Goal: Task Accomplishment & Management: Manage account settings

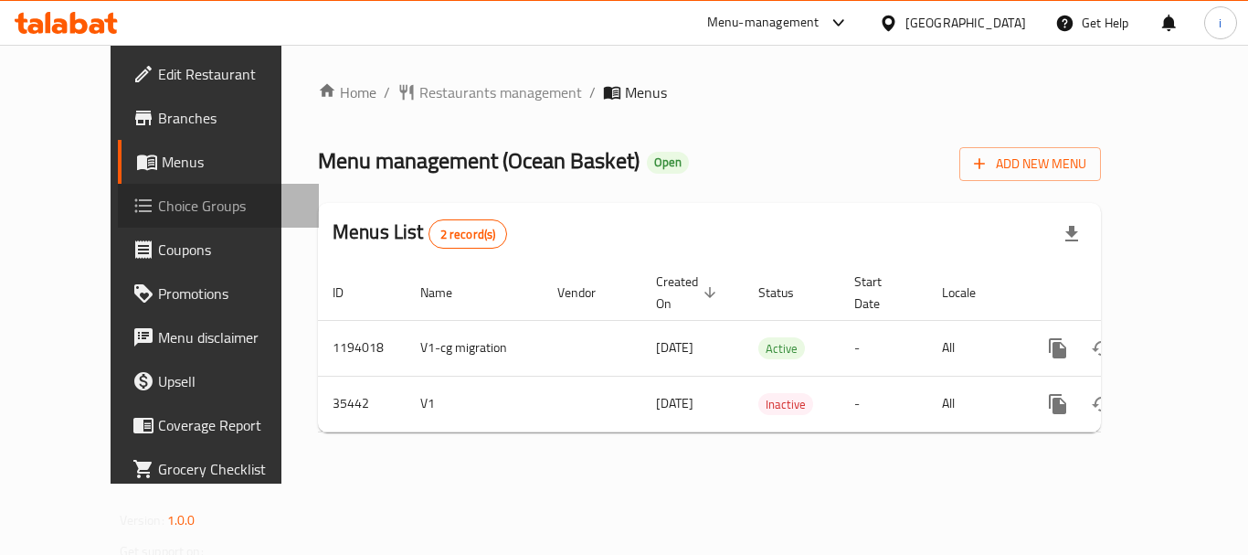
click at [158, 215] on span "Choice Groups" at bounding box center [231, 206] width 146 height 22
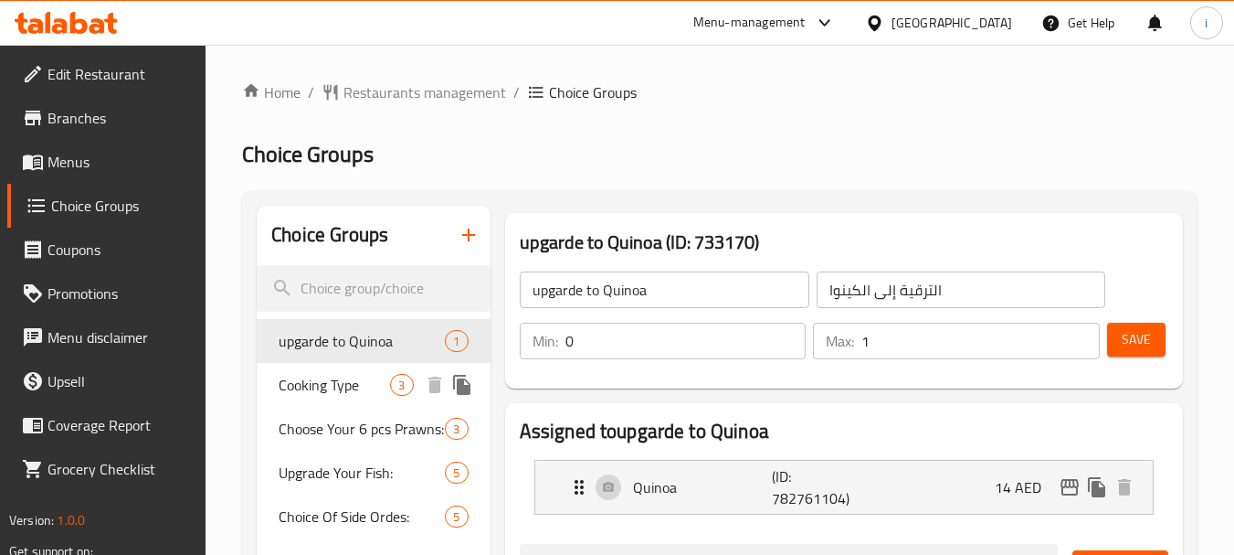
click at [351, 388] on span "Cooking Type" at bounding box center [334, 385] width 111 height 22
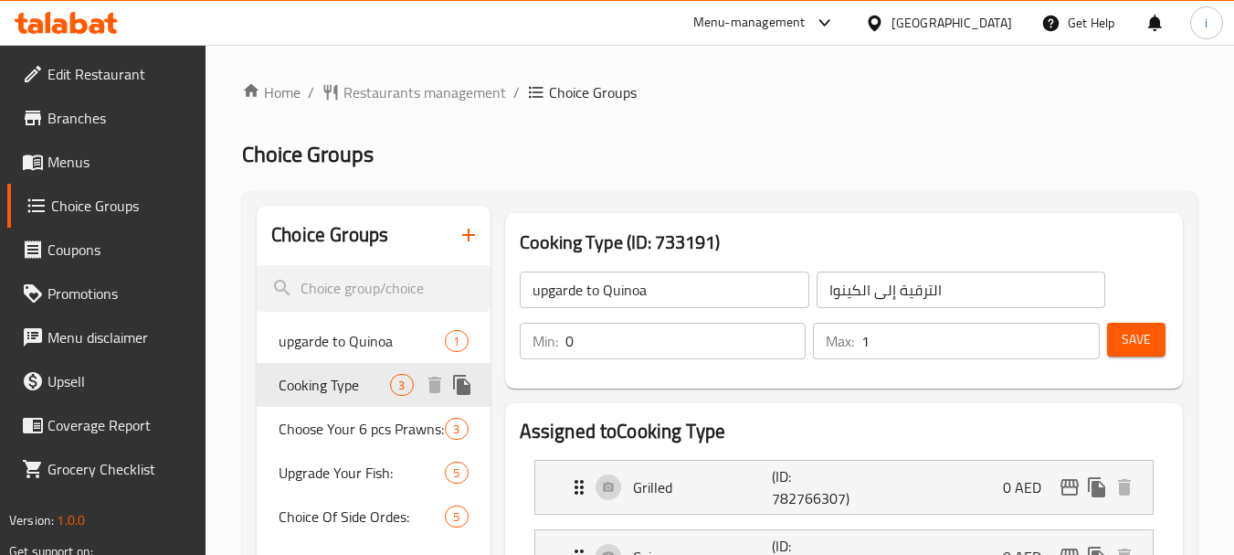
type input "Cooking Type"
type input "نوع الطبخ"
type input "1"
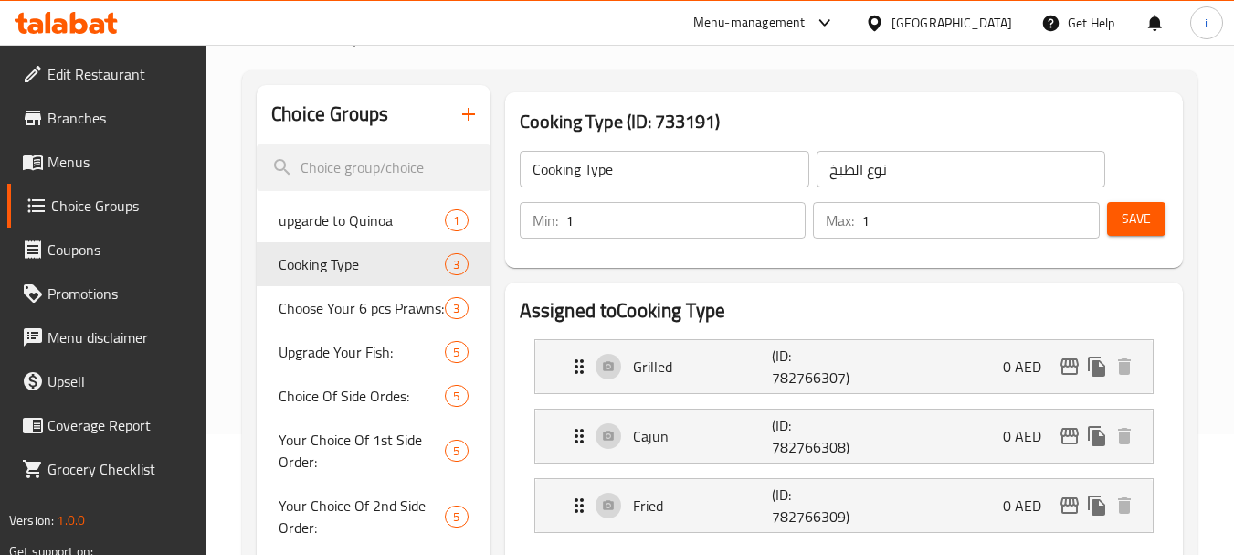
scroll to position [91, 0]
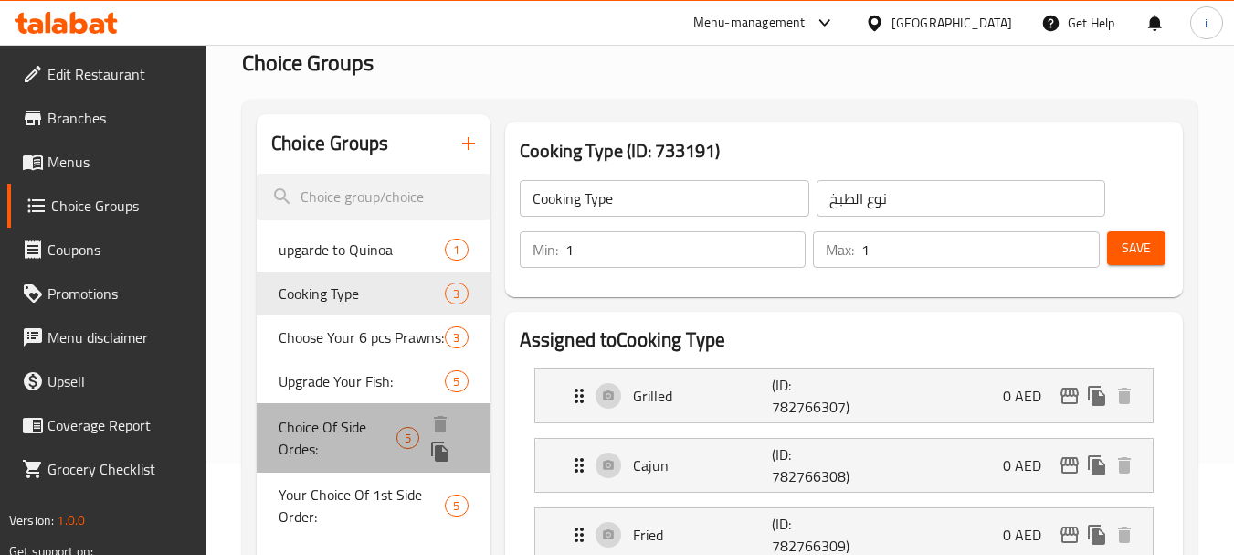
click at [335, 452] on span "Choice Of Side Ordes:" at bounding box center [337, 438] width 117 height 44
type input "Choice Of Side Ordes:"
type input "اختيار الطلبات الجانبية:"
type input "2"
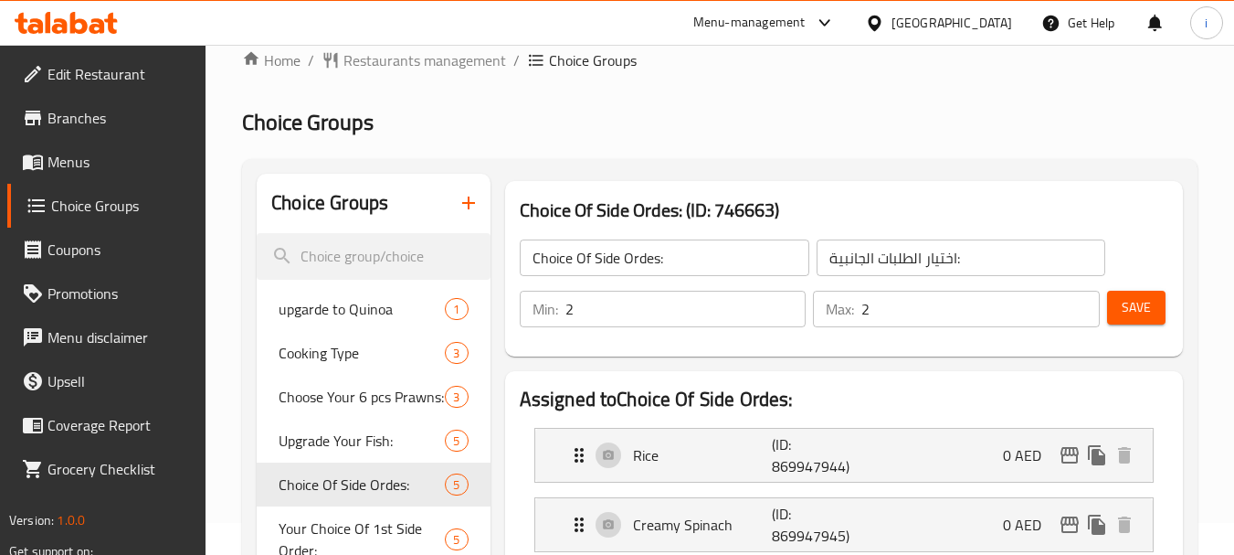
scroll to position [0, 0]
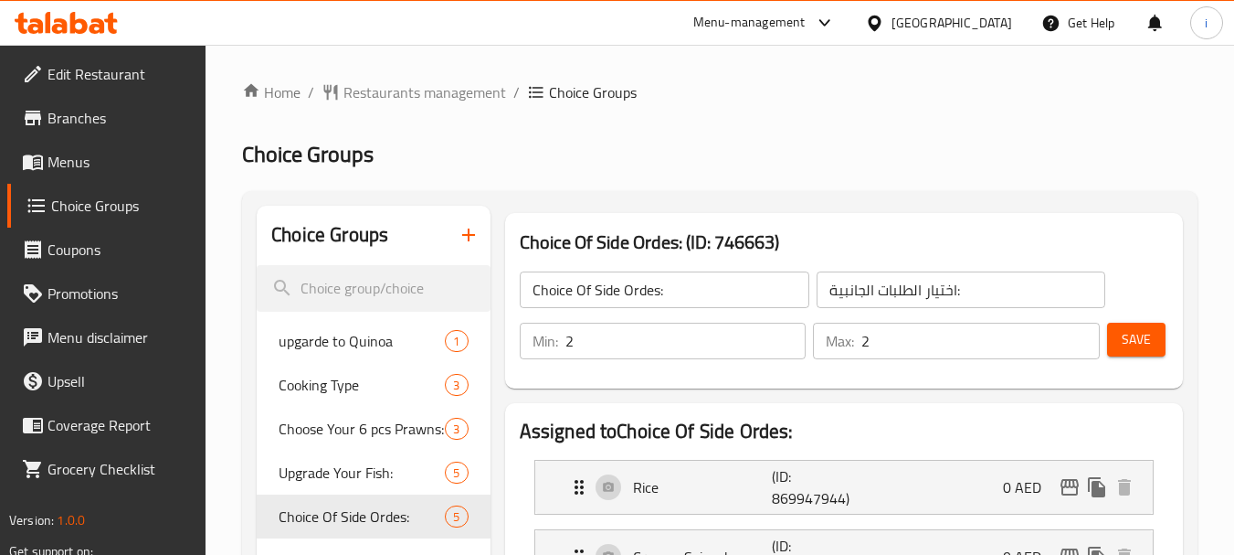
click at [86, 76] on span "Edit Restaurant" at bounding box center [120, 74] width 144 height 22
